Goal: Task Accomplishment & Management: Use online tool/utility

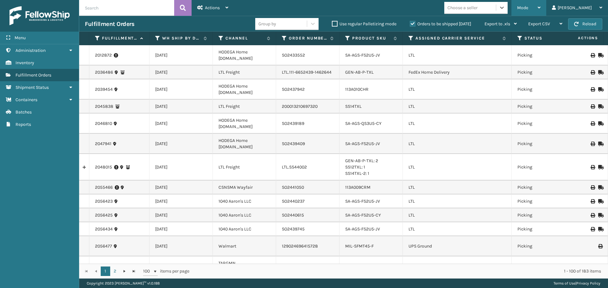
click at [540, 8] on div "Mode" at bounding box center [528, 8] width 23 height 16
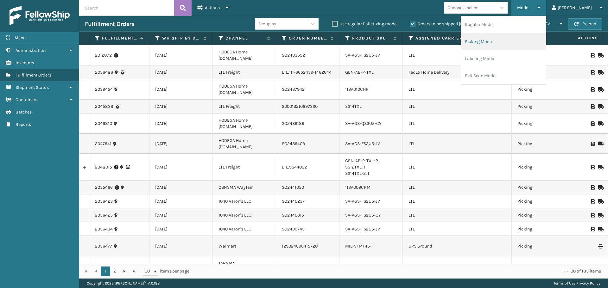
click at [518, 40] on li "Picking Mode" at bounding box center [503, 41] width 85 height 17
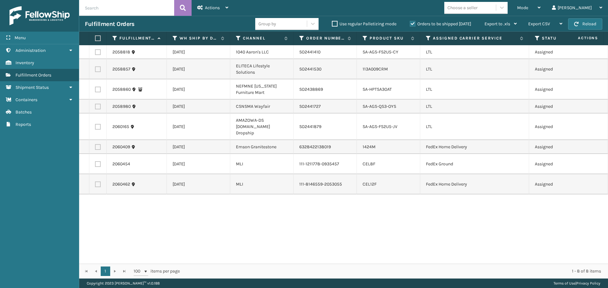
click at [99, 52] on label at bounding box center [98, 52] width 6 height 6
click at [95, 52] on input "checkbox" at bounding box center [95, 51] width 0 height 4
checkbox input "true"
click at [217, 6] on span "Actions" at bounding box center [212, 7] width 15 height 5
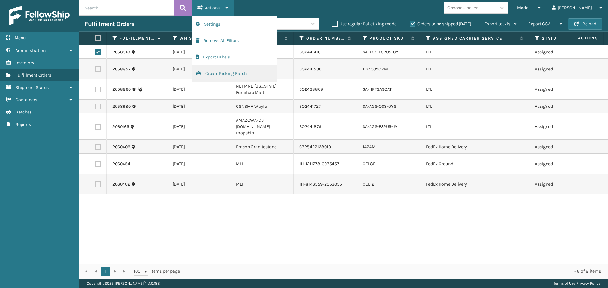
click at [224, 72] on button "Create Picking Batch" at bounding box center [234, 74] width 85 height 16
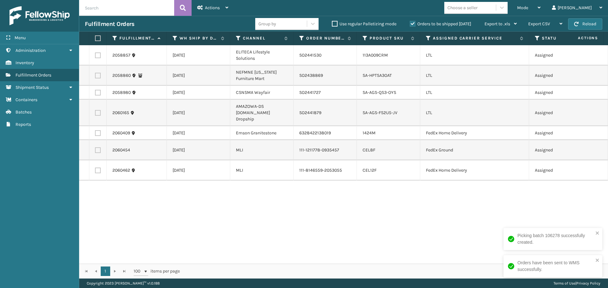
click at [94, 55] on td at bounding box center [97, 55] width 17 height 20
click at [97, 55] on label at bounding box center [98, 56] width 6 height 6
click at [95, 55] on input "checkbox" at bounding box center [95, 55] width 0 height 4
checkbox input "true"
click at [215, 8] on span "Actions" at bounding box center [212, 7] width 15 height 5
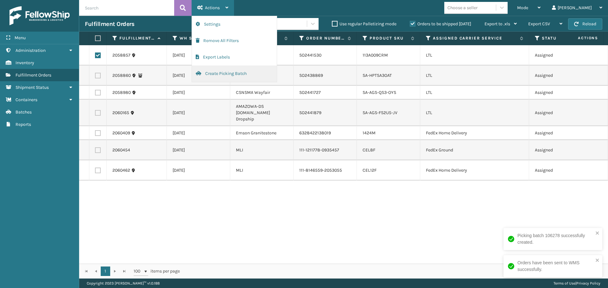
click at [219, 75] on button "Create Picking Batch" at bounding box center [234, 74] width 85 height 16
